Goal: Navigation & Orientation: Understand site structure

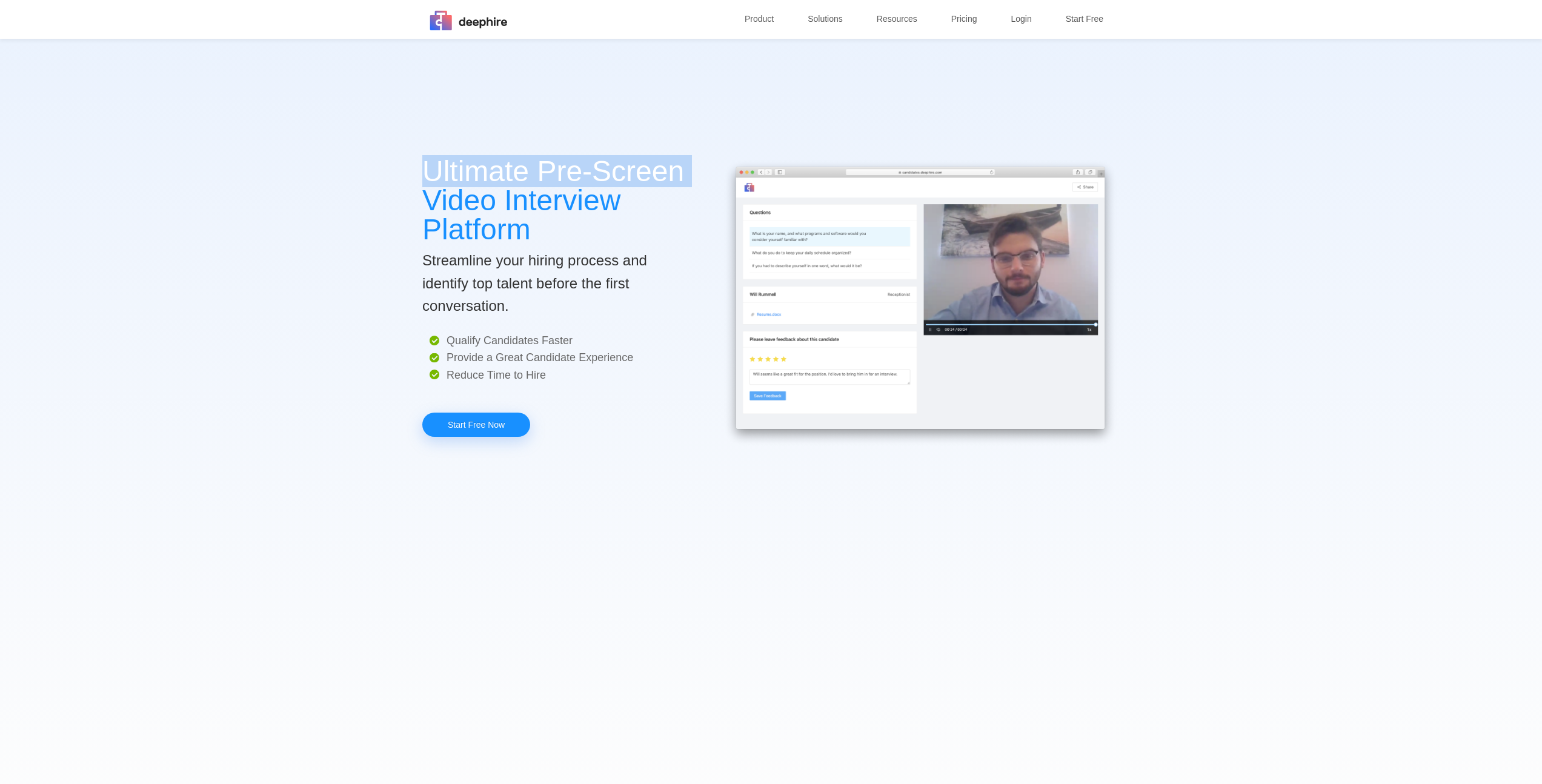
drag, startPoint x: 630, startPoint y: 214, endPoint x: 693, endPoint y: 223, distance: 63.6
click at [647, 217] on div "Ultimate Pre-Screen Video Interview Platform Streamline your hiring process and…" at bounding box center [771, 430] width 727 height 784
click at [693, 223] on p "Ultimate Pre-Screen Video Interview Platform" at bounding box center [559, 201] width 273 height 87
click at [465, 174] on p "Ultimate Pre-Screen Video Interview Platform" at bounding box center [559, 201] width 273 height 87
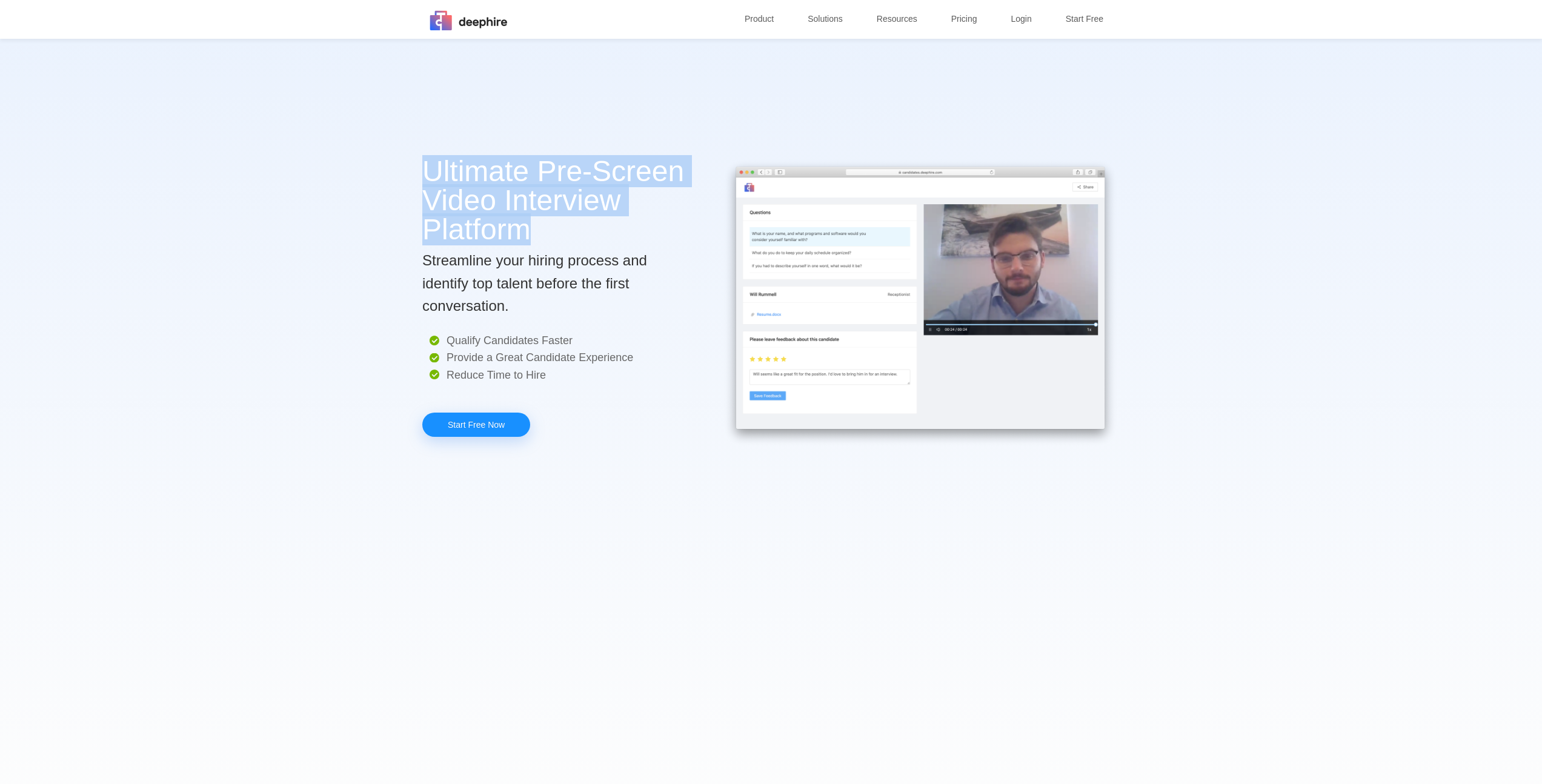
click at [465, 173] on p "Ultimate Pre-Screen Video Interview Platform" at bounding box center [559, 201] width 273 height 87
click at [602, 205] on p "Ultimate Pre-Screen Video Interview Platform" at bounding box center [559, 201] width 273 height 87
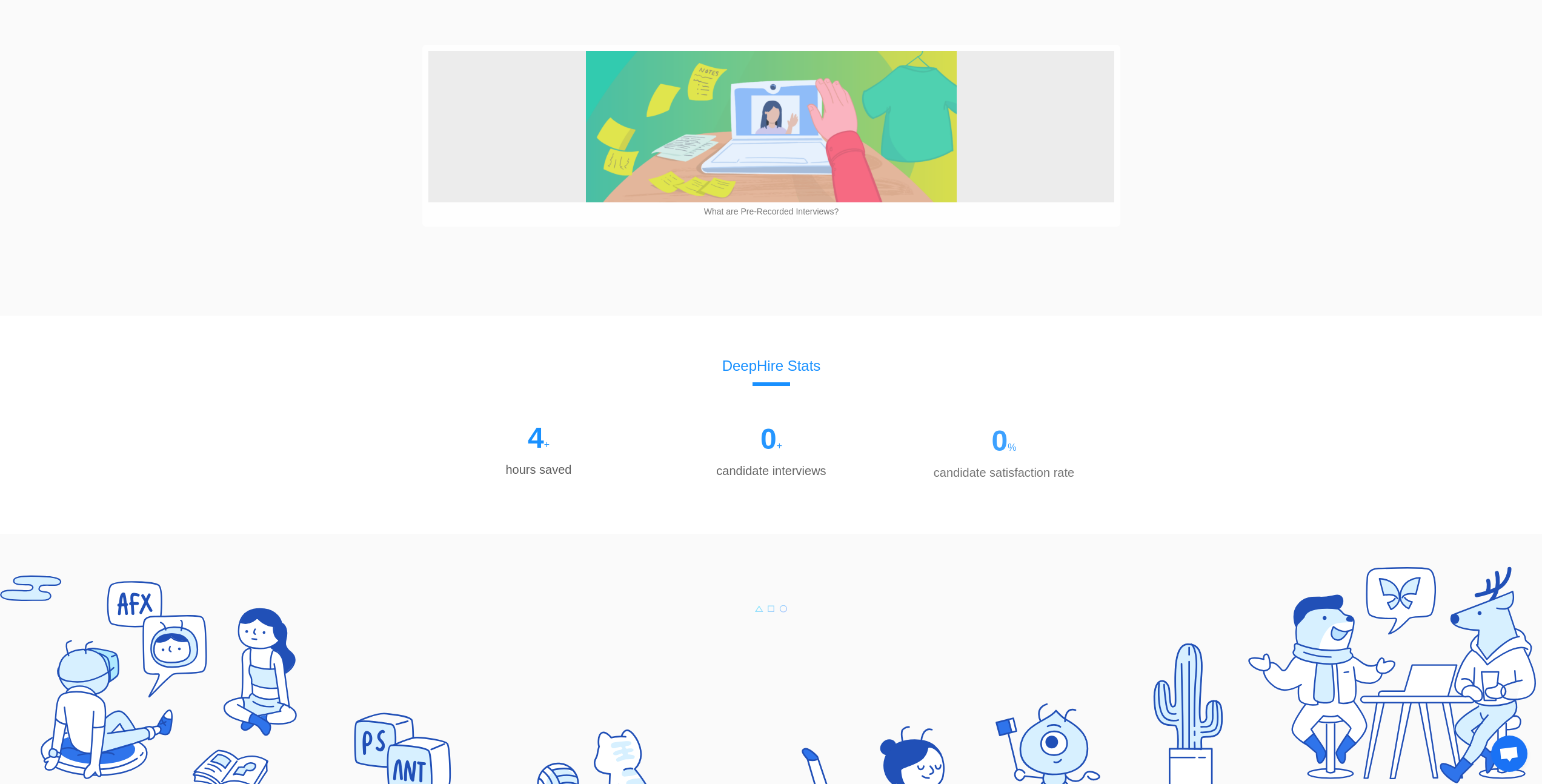
scroll to position [1636, 0]
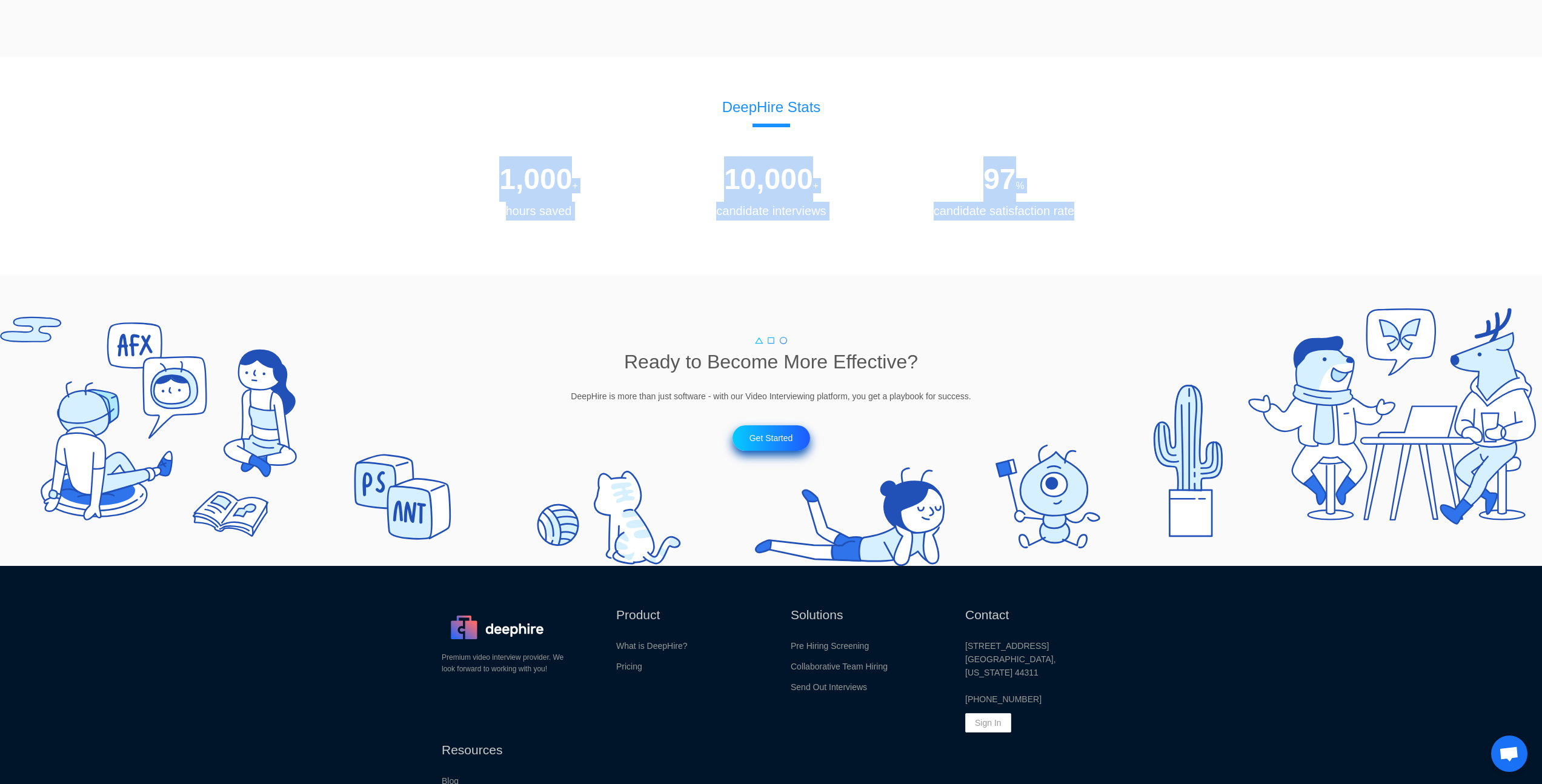
drag, startPoint x: 512, startPoint y: 178, endPoint x: 1145, endPoint y: 225, distance: 634.7
click at [1137, 225] on div "DeepHire Stats 1,000 + hours saved 10,000 + candidate interviews 97 % candidate…" at bounding box center [771, 158] width 1542 height 203
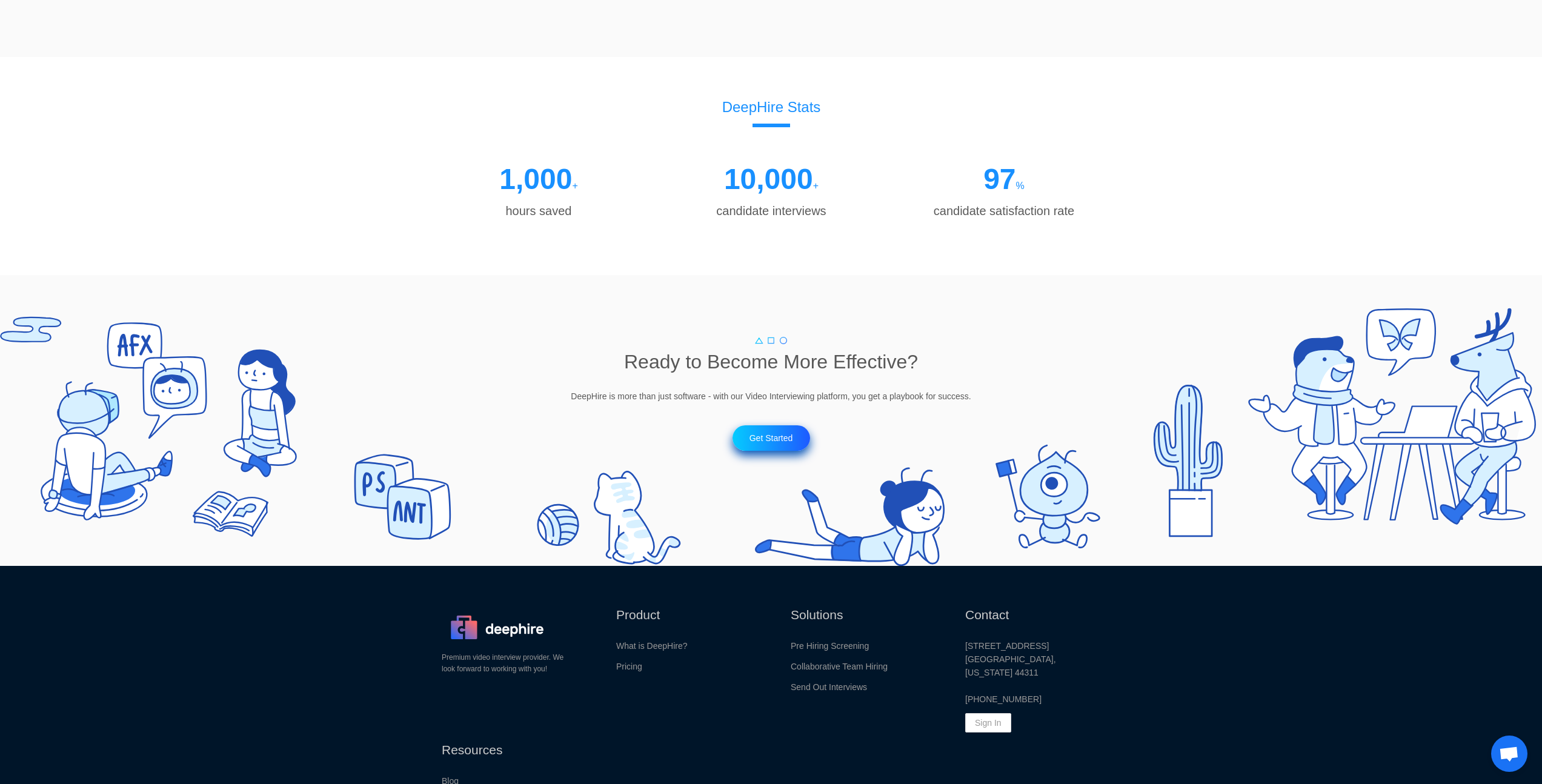
click at [1156, 225] on div "DeepHire Stats 1,000 + hours saved 10,000 + candidate interviews 97 % candidate…" at bounding box center [771, 158] width 1542 height 203
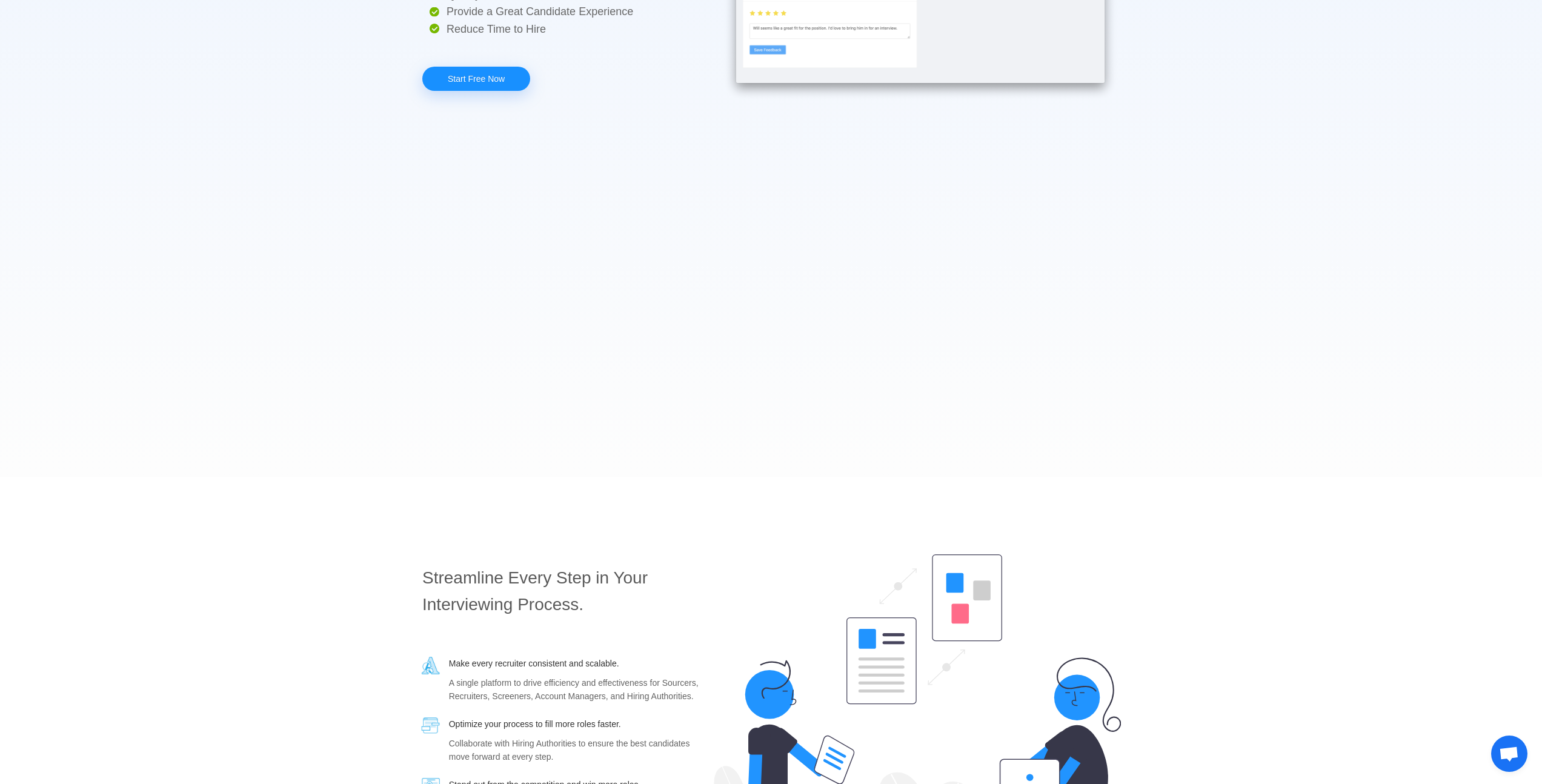
scroll to position [0, 0]
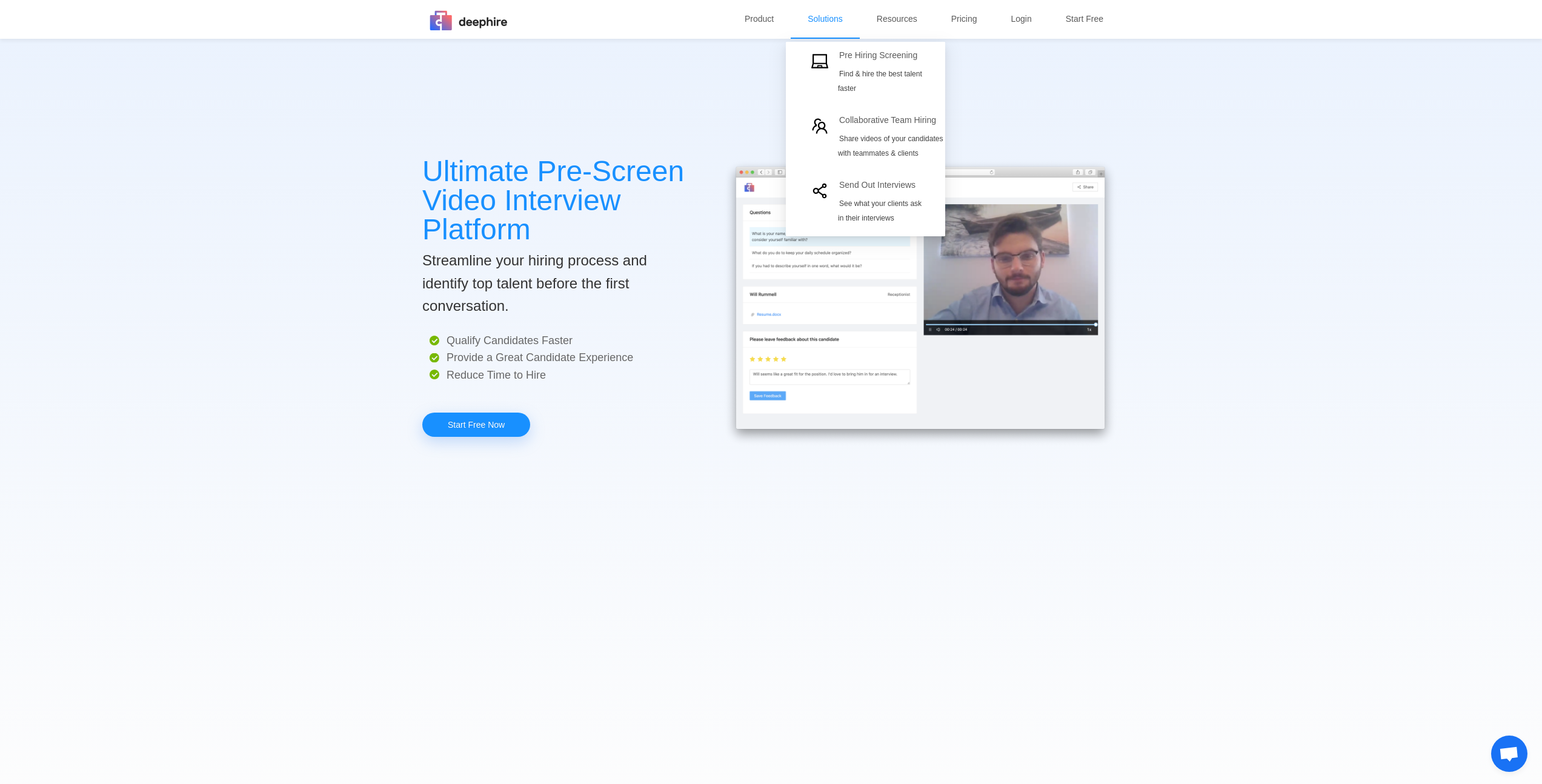
click at [816, 21] on p "Solutions" at bounding box center [825, 19] width 35 height 37
